Goal: Task Accomplishment & Management: Complete application form

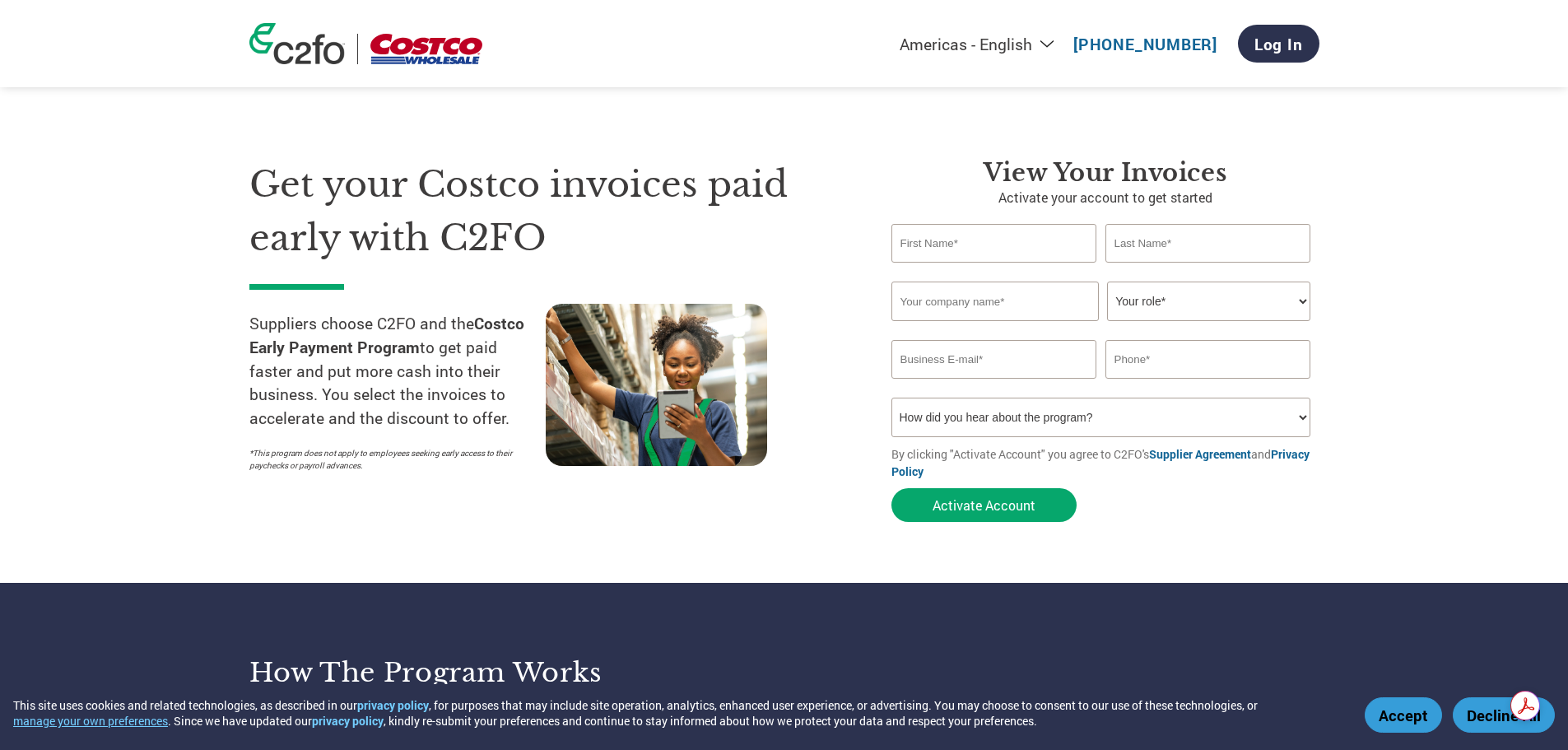
click at [1392, 718] on button "Accept" at bounding box center [1404, 715] width 77 height 35
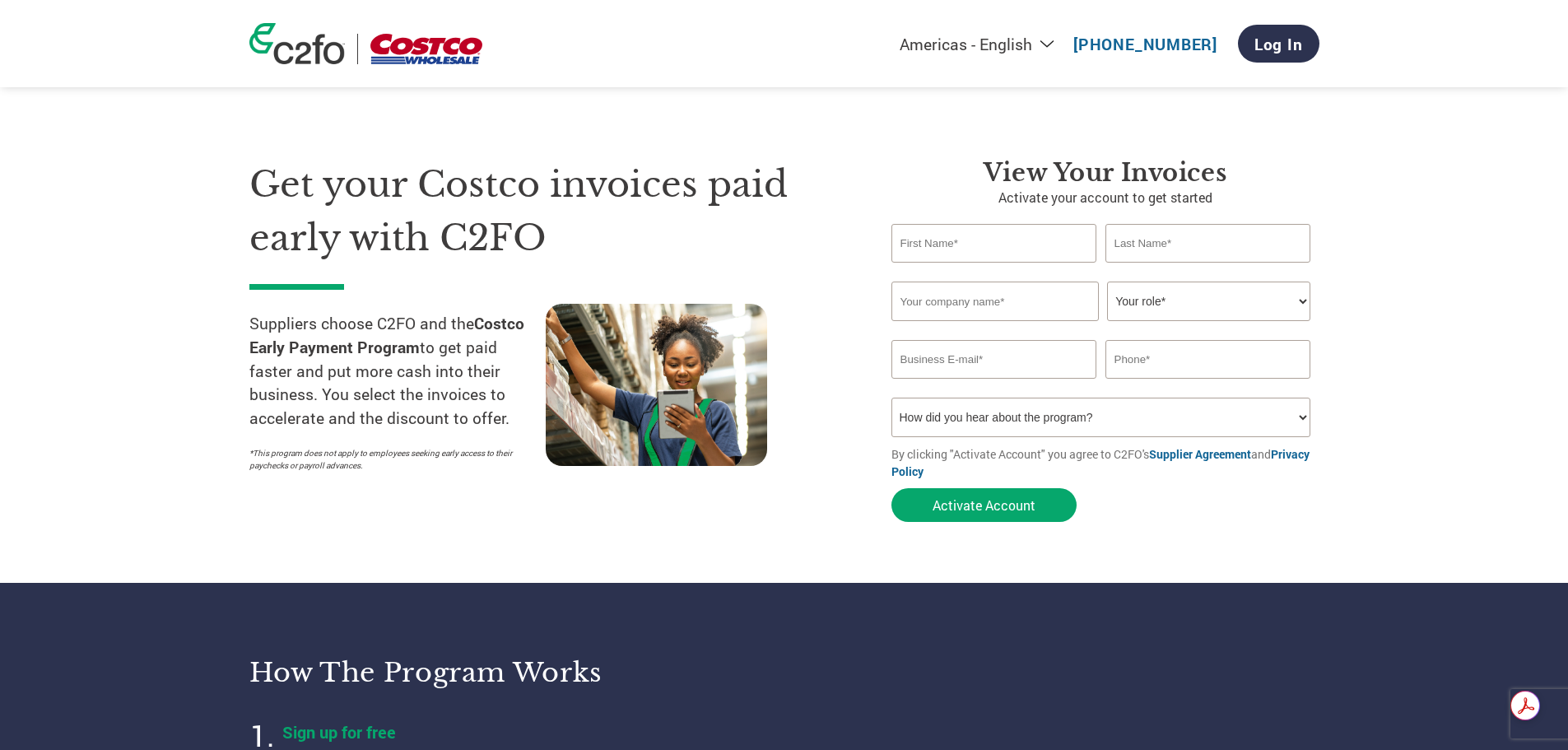
drag, startPoint x: 1392, startPoint y: 718, endPoint x: 1374, endPoint y: 736, distance: 25.5
click at [1392, 719] on button "Accept" at bounding box center [1404, 715] width 77 height 35
click at [967, 237] on input "text" at bounding box center [994, 243] width 206 height 39
drag, startPoint x: 967, startPoint y: 237, endPoint x: 988, endPoint y: 258, distance: 29.7
click at [970, 240] on input "text" at bounding box center [994, 243] width 206 height 39
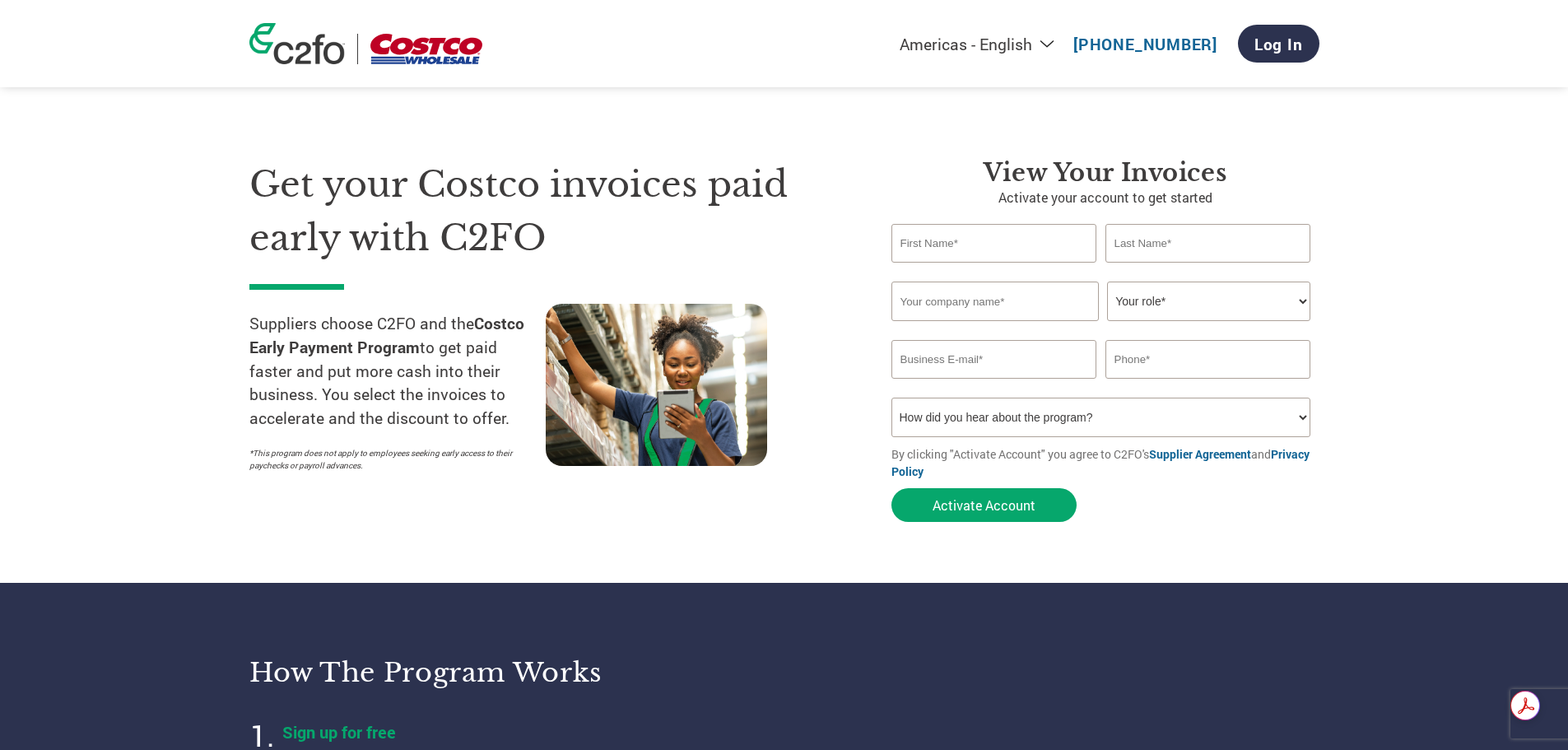
type input "[DATE]"
type input "[PERSON_NAME]"
type input "Caulfeild Apparel Group Ltd"
type input "6473937152"
click at [1256, 299] on select "Your role* CFO Controller Credit Manager Finance Director Treasurer CEO Preside…" at bounding box center [1208, 301] width 203 height 40
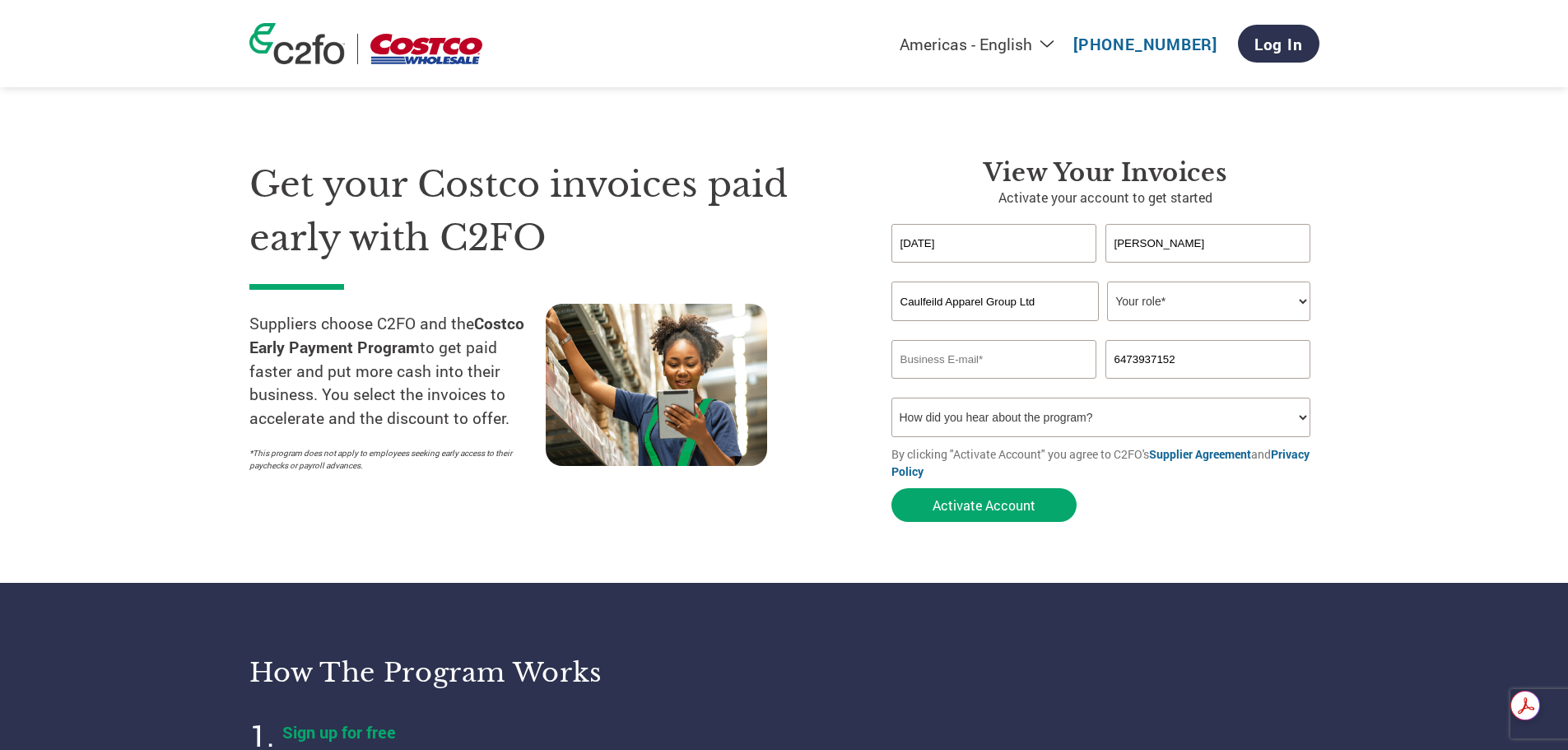
click at [1256, 299] on select "Your role* CFO Controller Credit Manager Finance Director Treasurer CEO Preside…" at bounding box center [1208, 301] width 203 height 40
select select "CREDIT_MANAGER"
click at [1107, 281] on select "Your role* CFO Controller Credit Manager Finance Director Treasurer CEO Preside…" at bounding box center [1208, 301] width 203 height 40
click at [1190, 391] on div "Inavlid Email Address Inavlid Phone Number" at bounding box center [1106, 388] width 428 height 19
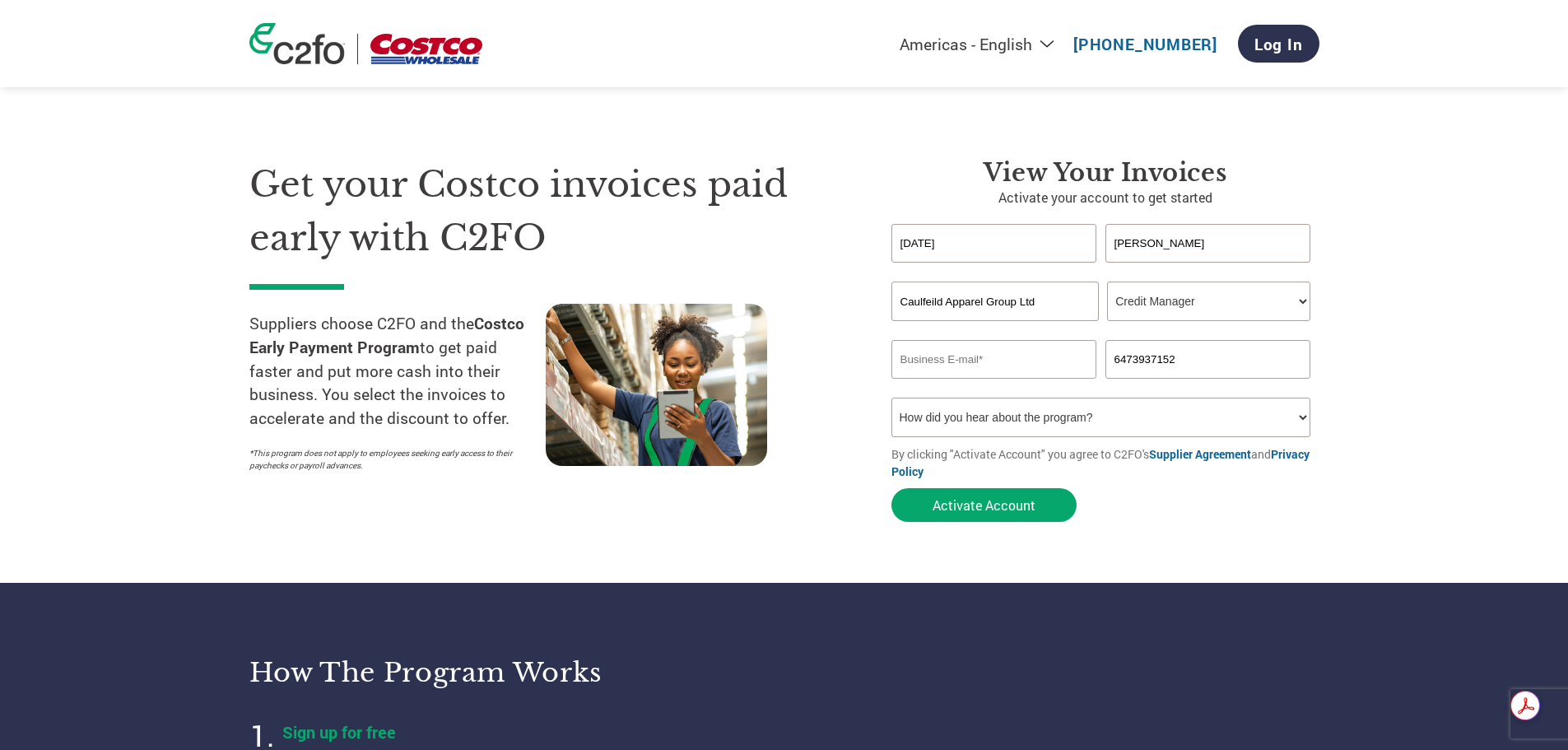
click at [985, 360] on input "email" at bounding box center [994, 359] width 206 height 39
type input "[DATE][EMAIL_ADDRESS][DOMAIN_NAME]"
click at [1288, 422] on select "How did you hear about the program? Received a letter Email Social Media Online…" at bounding box center [1102, 417] width 420 height 40
select select "Family/Friend/Acquaintance"
click at [892, 397] on select "How did you hear about the program? Received a letter Email Social Media Online…" at bounding box center [1102, 417] width 420 height 40
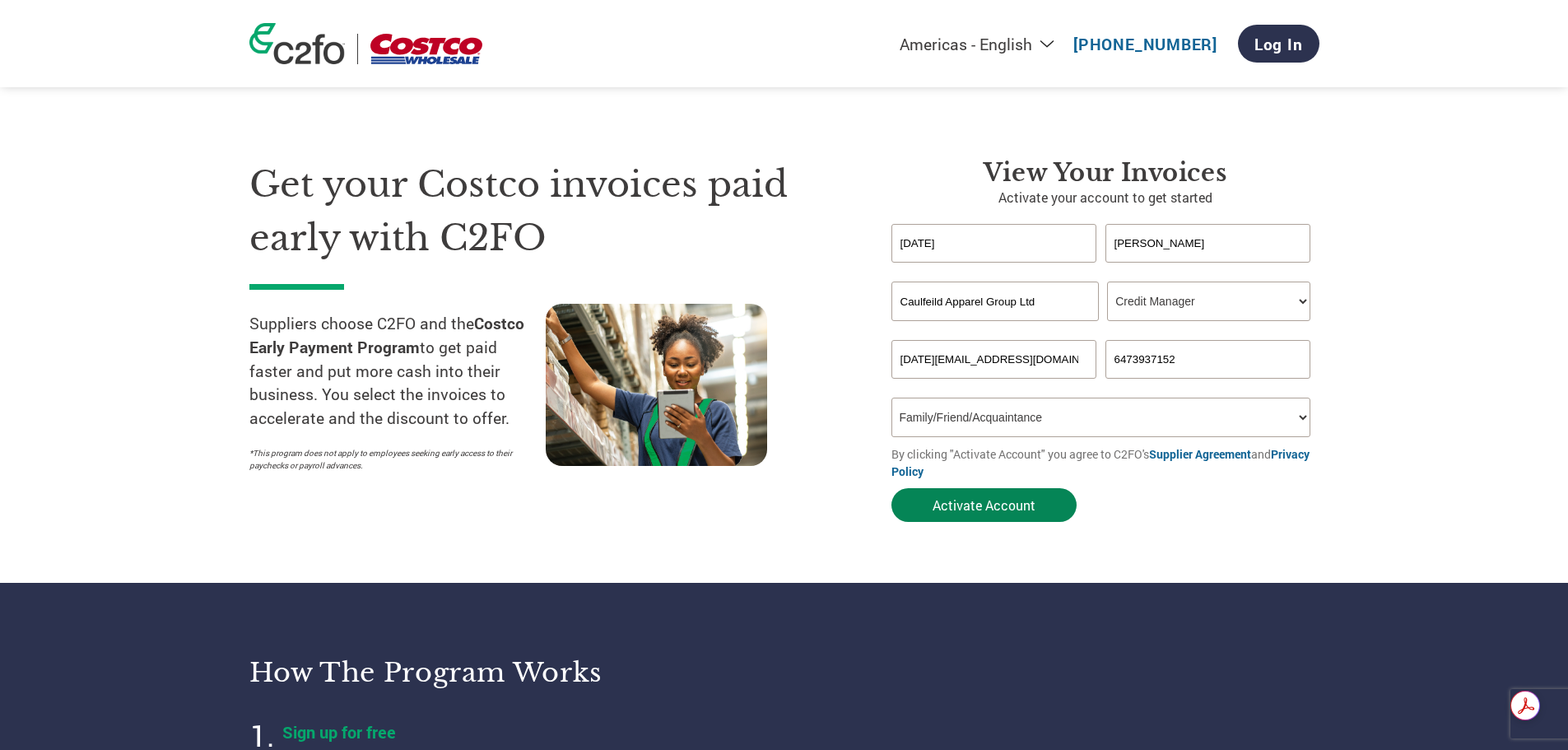
click at [1024, 515] on button "Activate Account" at bounding box center [984, 505] width 185 height 34
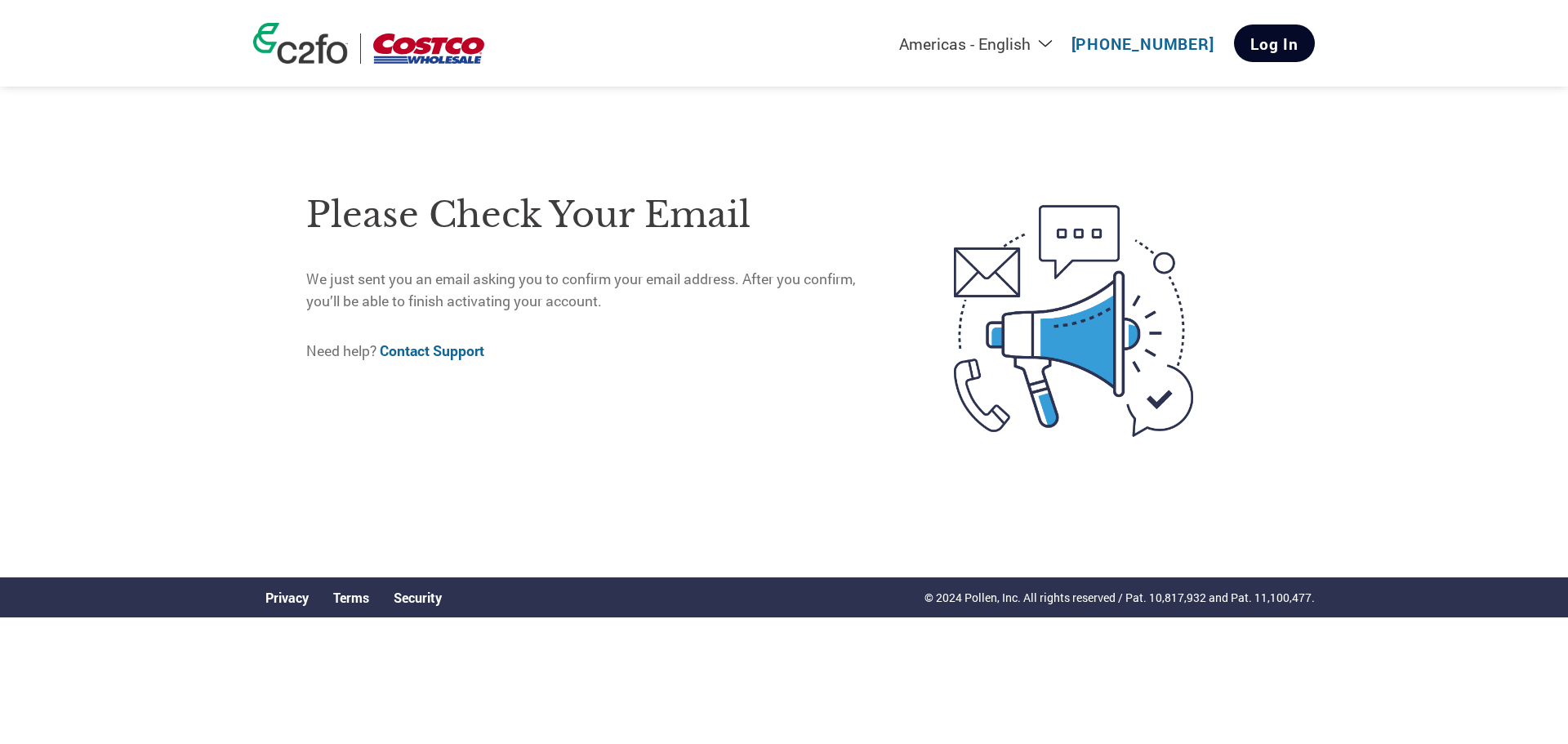
click at [1248, 48] on link "Log In" at bounding box center [1274, 44] width 81 height 38
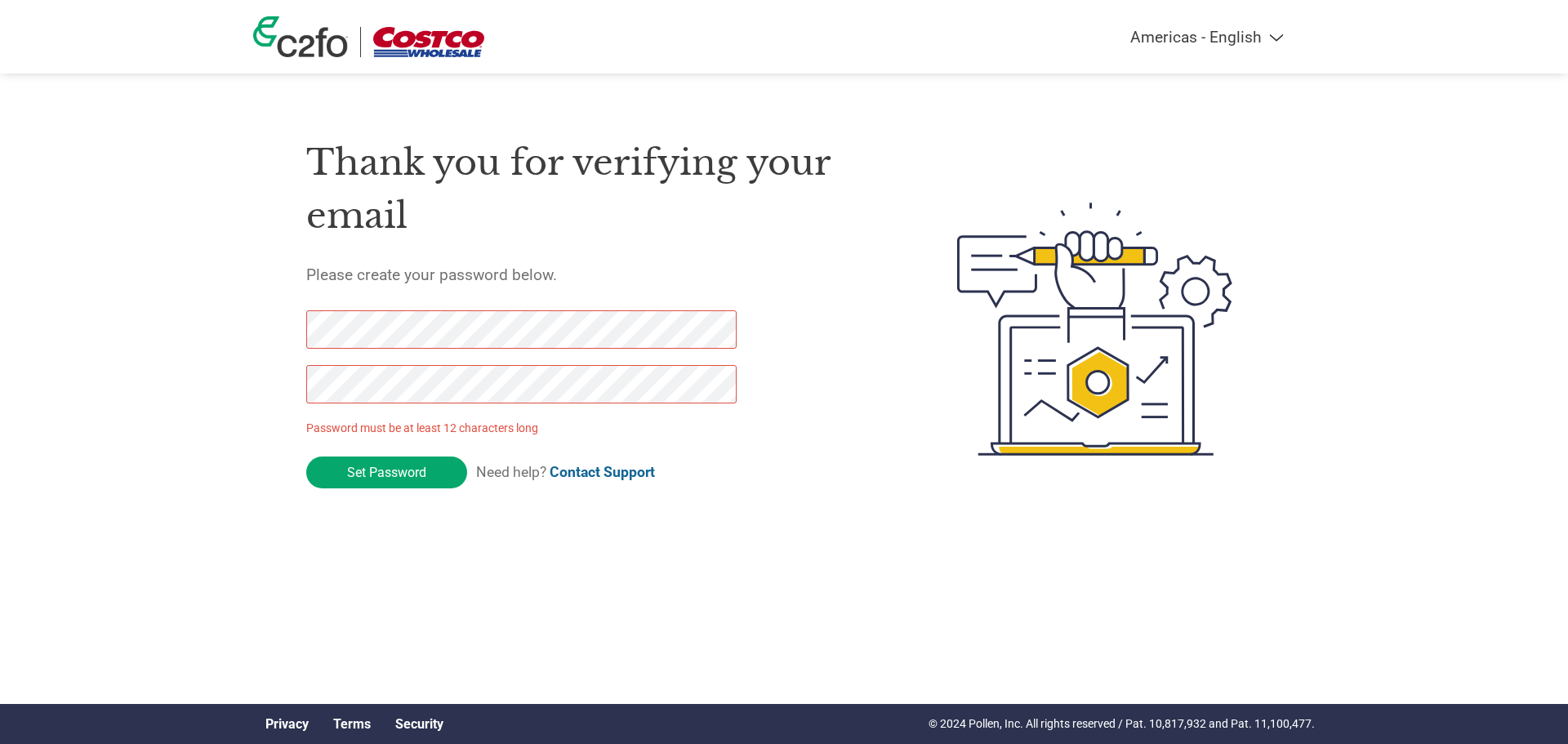
drag, startPoint x: 421, startPoint y: 474, endPoint x: 287, endPoint y: 315, distance: 207.9
click at [283, 314] on div "Thank you for verifying your email Please create your password below. Password …" at bounding box center [784, 328] width 1061 height 433
click at [287, 380] on div "Thank you for verifying your email Please create your password below. Password …" at bounding box center [784, 328] width 1061 height 433
click at [349, 470] on input "Set Password" at bounding box center [386, 472] width 161 height 32
